Goal: Task Accomplishment & Management: Complete application form

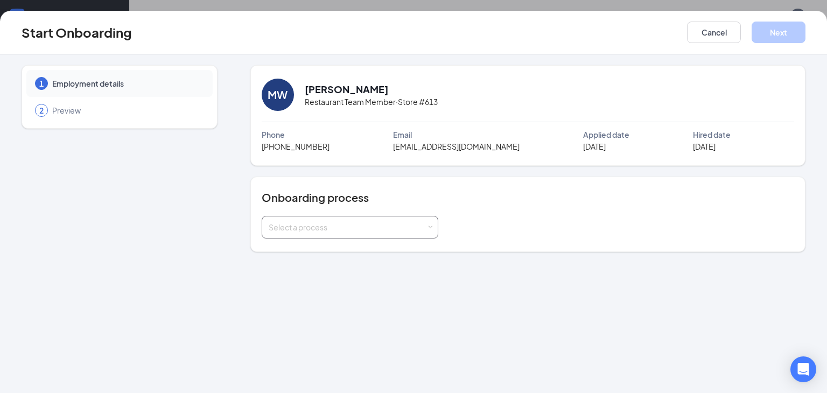
click at [420, 228] on div "Select a process" at bounding box center [348, 227] width 158 height 11
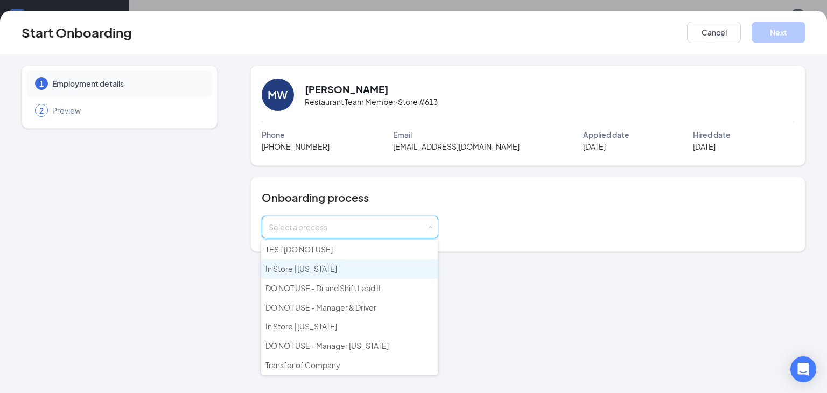
click at [312, 265] on span "In Store | Florida" at bounding box center [301, 269] width 72 height 10
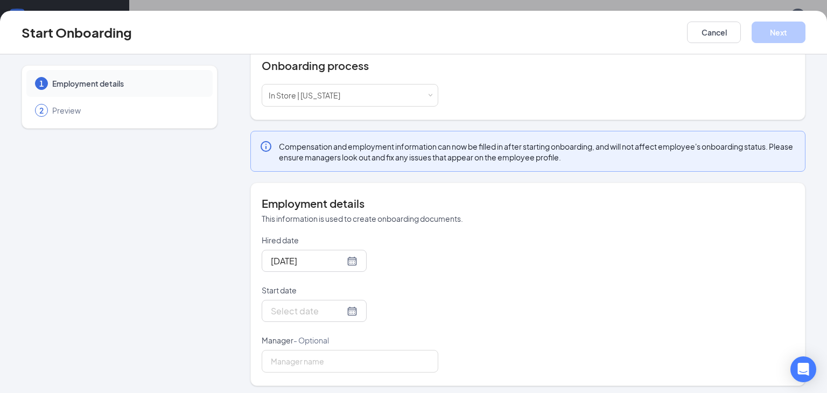
scroll to position [134, 0]
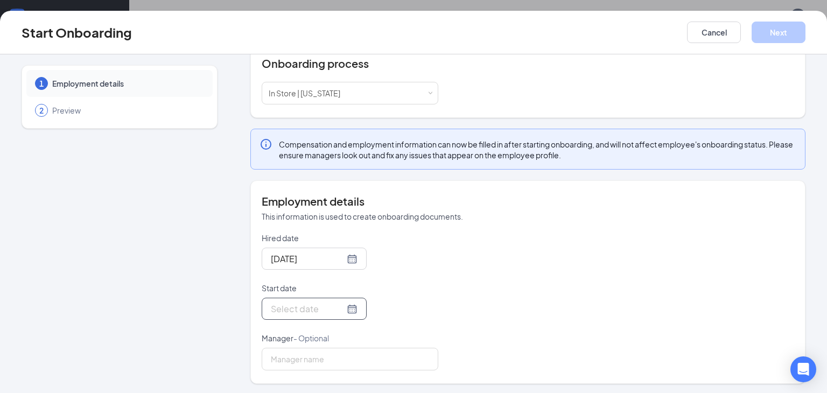
click at [339, 304] on div at bounding box center [314, 308] width 87 height 13
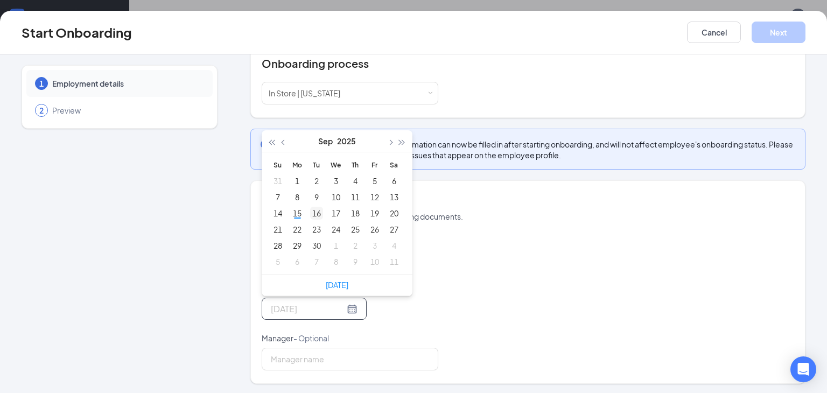
type input "Sep 16, 2025"
click at [314, 212] on div "16" at bounding box center [316, 213] width 13 height 13
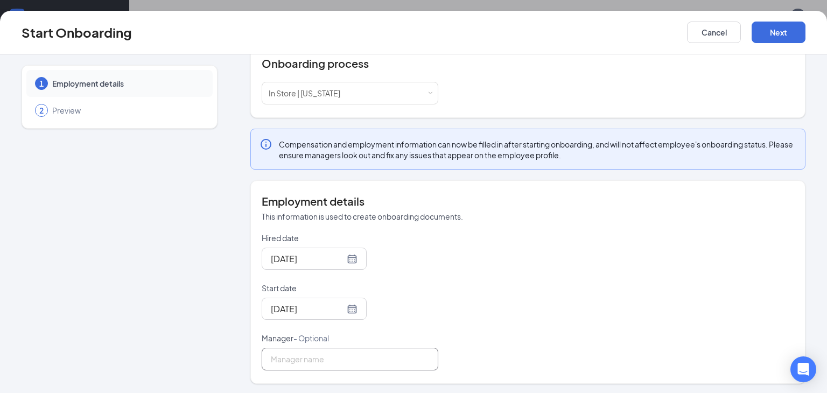
click at [287, 359] on input "Manager - Optional" at bounding box center [350, 359] width 177 height 23
type input "[PERSON_NAME]"
click at [780, 31] on button "Next" at bounding box center [778, 33] width 54 height 22
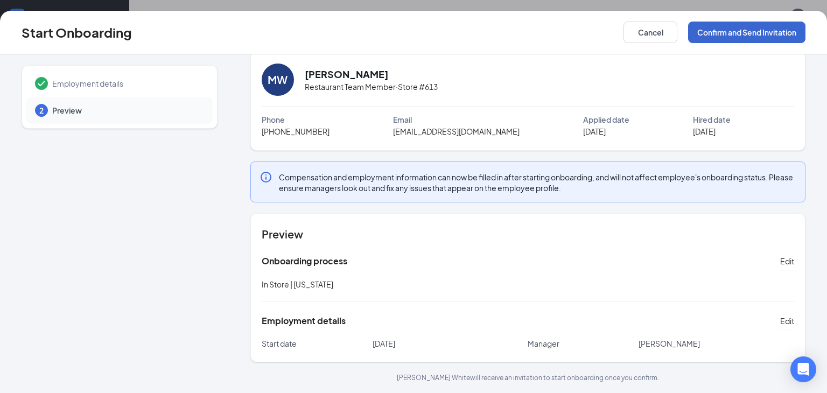
scroll to position [14, 0]
click at [780, 31] on button "Confirm and Send Invitation" at bounding box center [746, 33] width 117 height 22
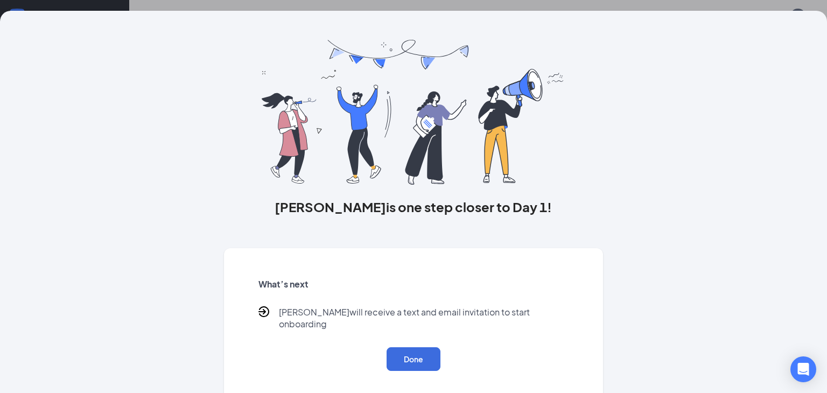
scroll to position [0, 0]
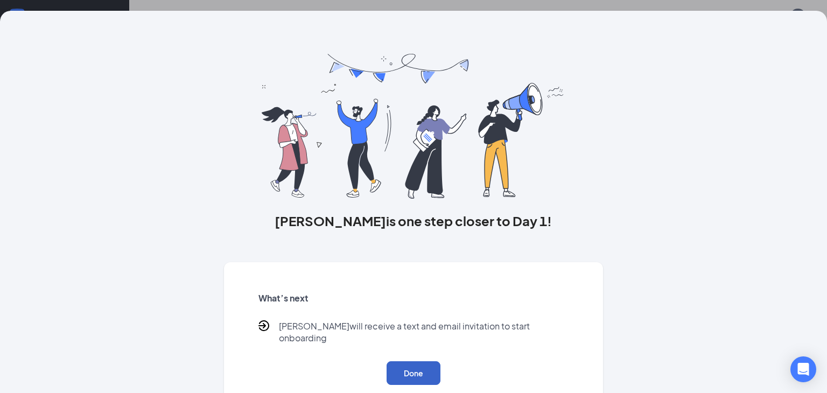
click at [420, 361] on button "Done" at bounding box center [413, 373] width 54 height 24
